Goal: Information Seeking & Learning: Stay updated

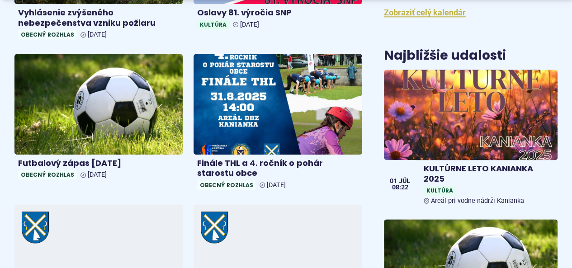
scroll to position [488, 0]
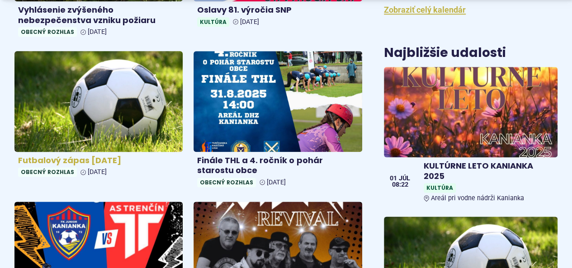
click at [83, 123] on img at bounding box center [98, 101] width 193 height 116
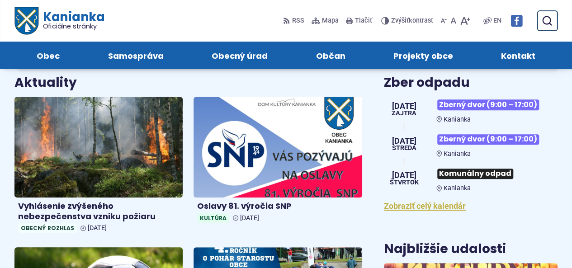
scroll to position [289, 0]
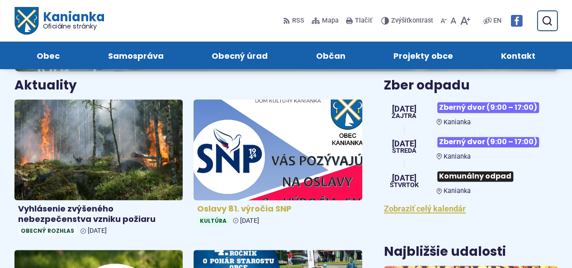
click at [280, 144] on img at bounding box center [277, 150] width 193 height 116
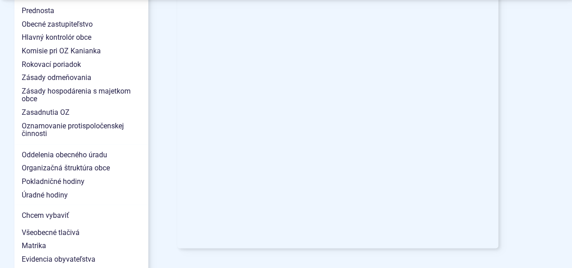
scroll to position [705, 0]
